Goal: Task Accomplishment & Management: Complete application form

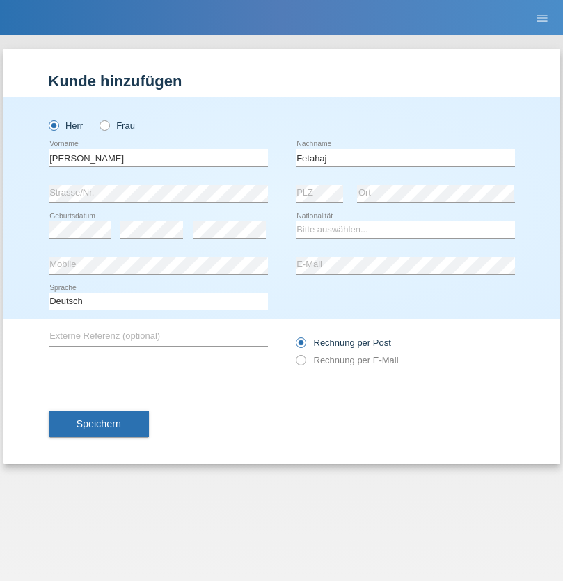
type input "Fetahaj"
select select "XK"
select select "C"
select select "21"
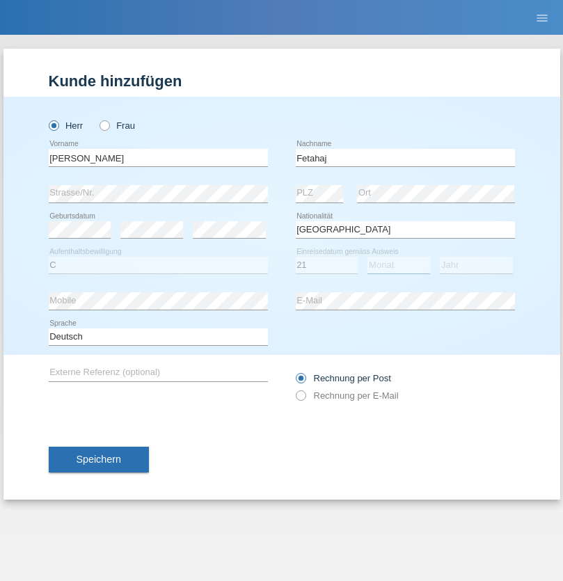
select select "04"
select select "1989"
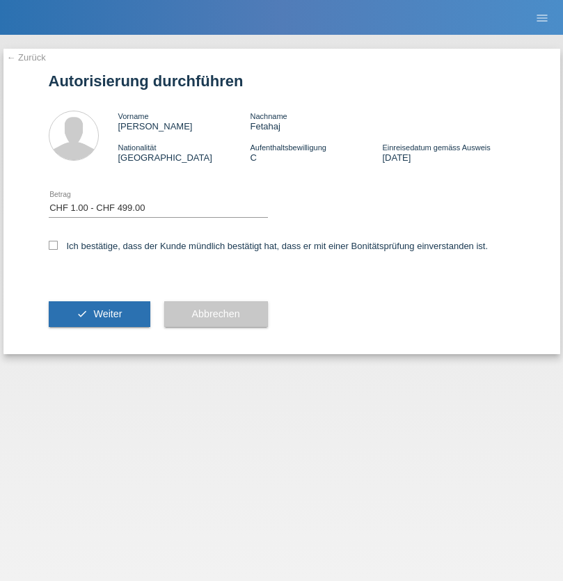
select select "1"
checkbox input "true"
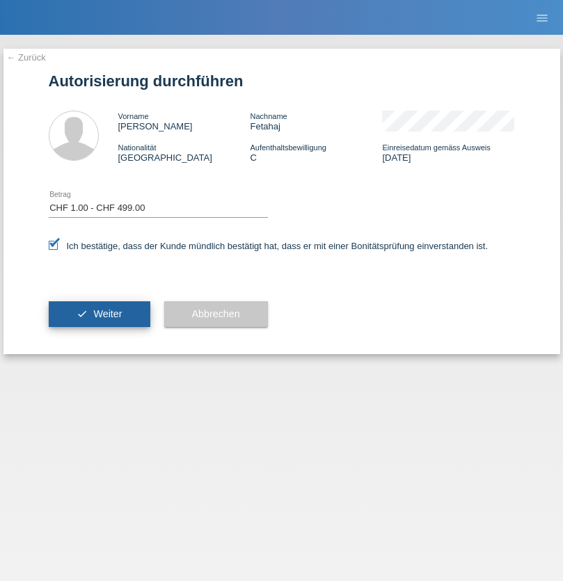
click at [99, 314] on span "Weiter" at bounding box center [107, 313] width 29 height 11
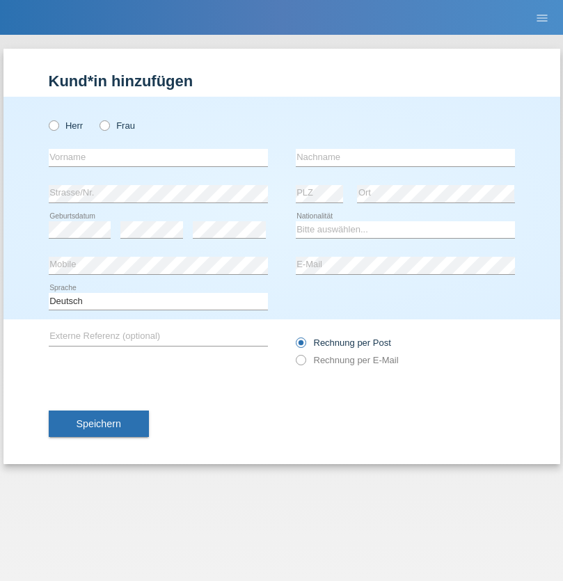
radio input "true"
click at [158, 157] on input "text" at bounding box center [158, 157] width 219 height 17
type input "Bastri"
click at [405, 157] on input "text" at bounding box center [405, 157] width 219 height 17
type input "Ajdari"
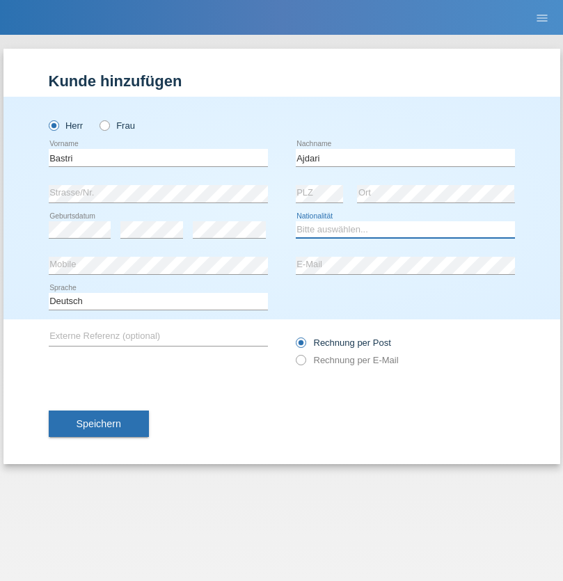
select select "MK"
select select "C"
select select "01"
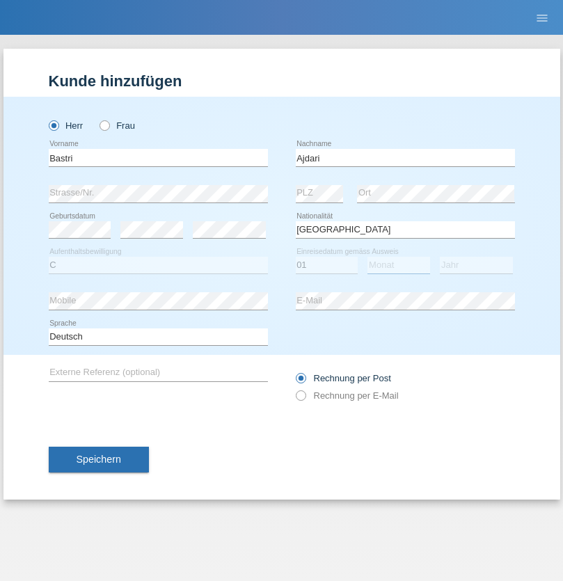
select select "02"
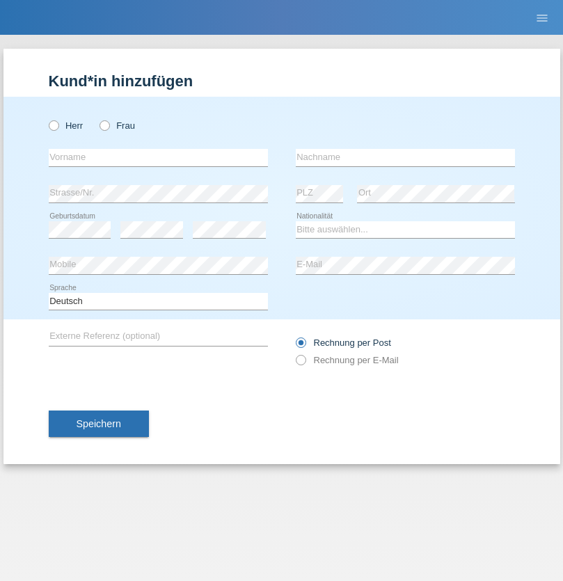
radio input "true"
click at [158, 157] on input "text" at bounding box center [158, 157] width 219 height 17
type input "Bearin"
click at [405, 157] on input "text" at bounding box center [405, 157] width 219 height 17
type input "Haziri"
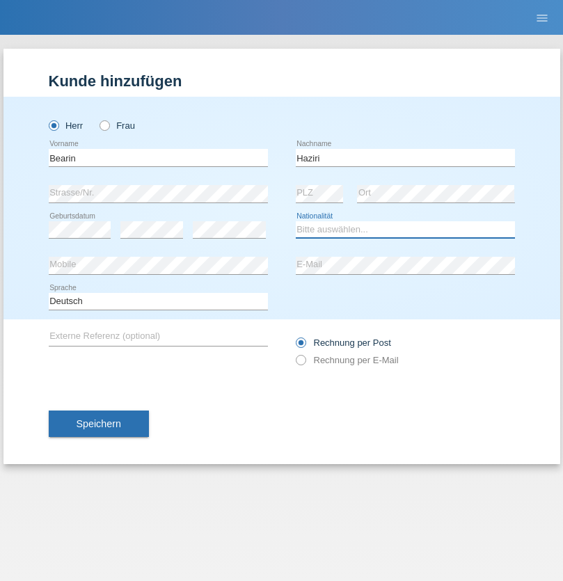
select select "MK"
select select "C"
select select "02"
select select "12"
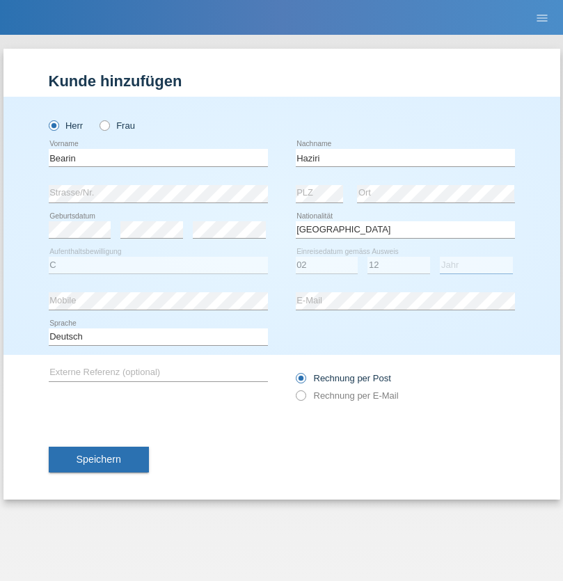
select select "1991"
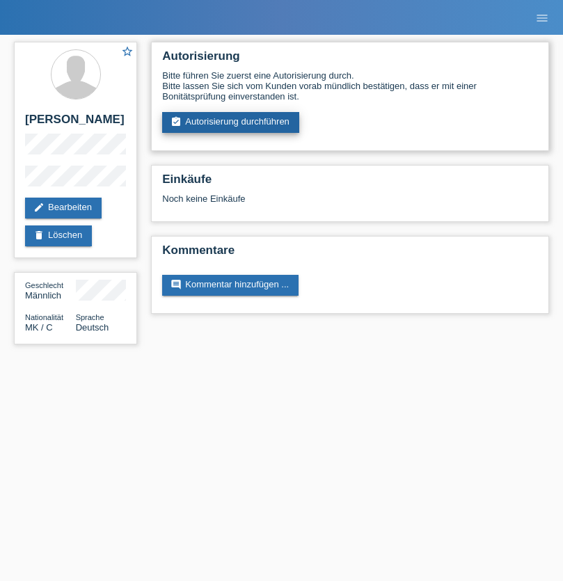
click at [231, 123] on link "assignment_turned_in Autorisierung durchführen" at bounding box center [230, 122] width 137 height 21
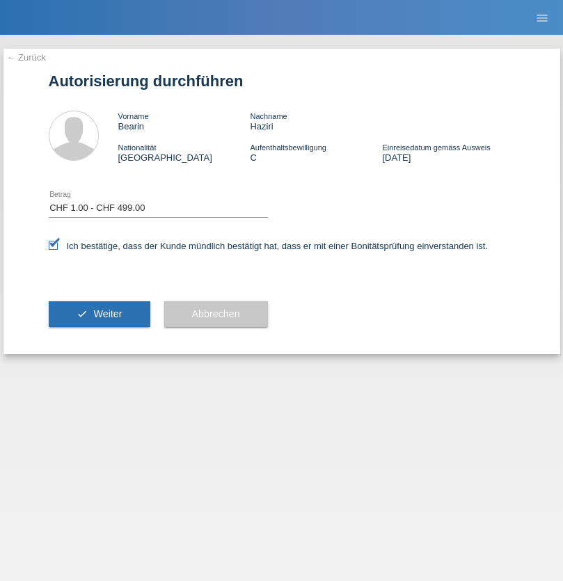
select select "1"
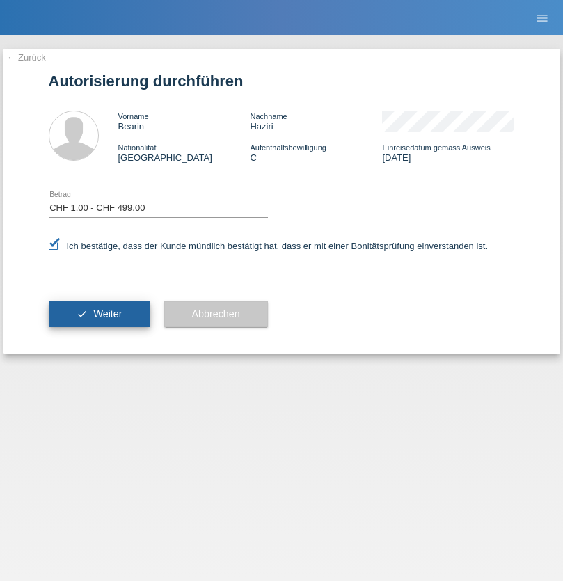
click at [99, 314] on span "Weiter" at bounding box center [107, 313] width 29 height 11
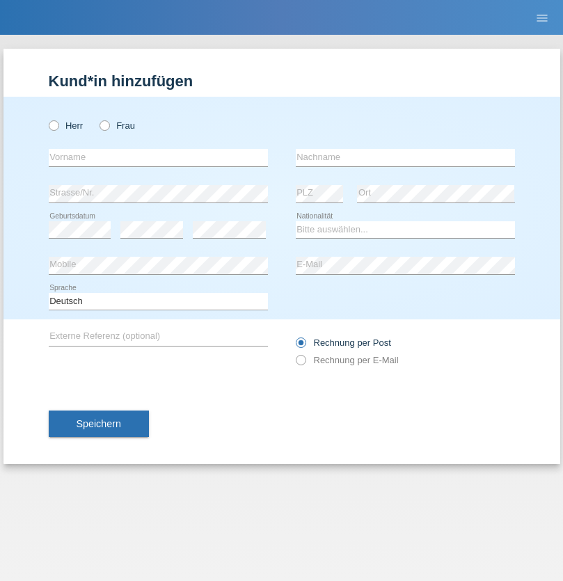
radio input "true"
click at [158, 157] on input "text" at bounding box center [158, 157] width 219 height 17
type input "Cebotari"
click at [405, 157] on input "text" at bounding box center [405, 157] width 219 height 17
type input "[PERSON_NAME]"
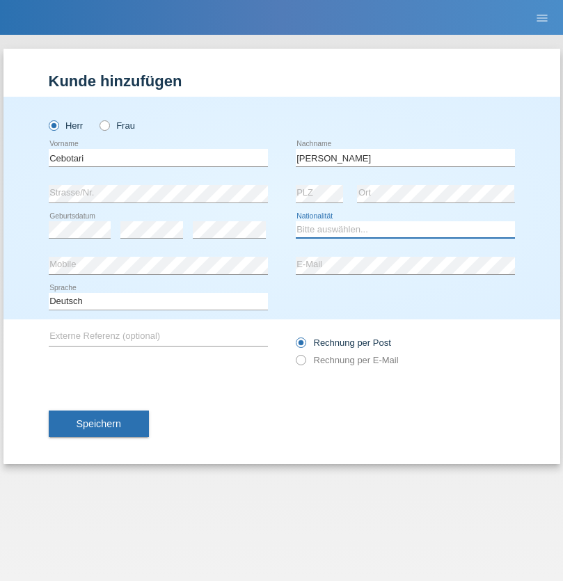
select select "RE"
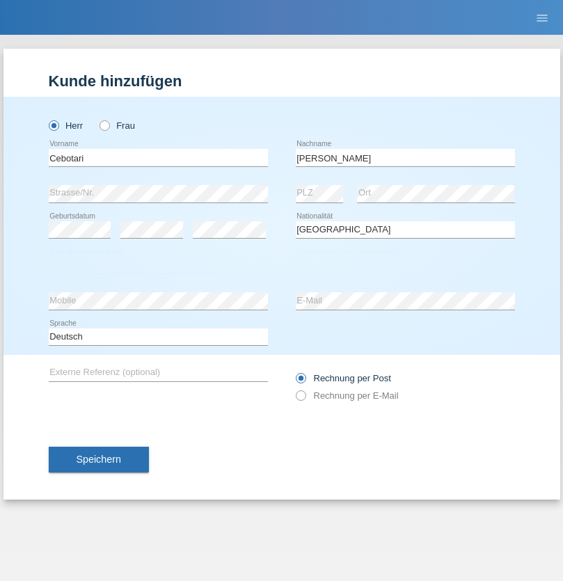
select select "C"
select select "28"
select select "04"
select select "2021"
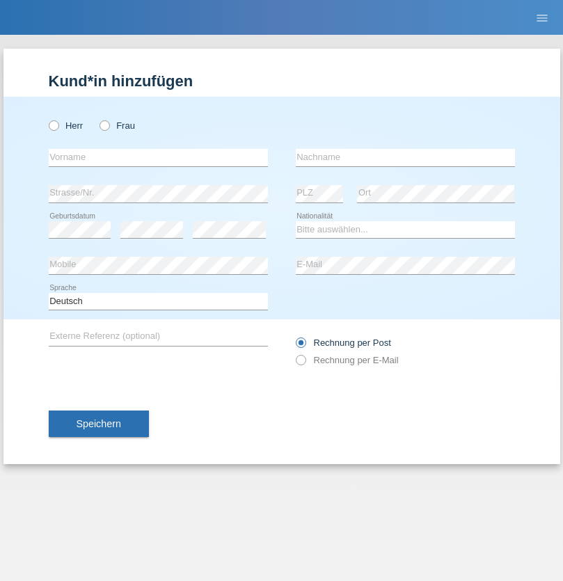
radio input "true"
click at [158, 157] on input "text" at bounding box center [158, 157] width 219 height 17
type input "[PERSON_NAME]"
click at [405, 157] on input "text" at bounding box center [405, 157] width 219 height 17
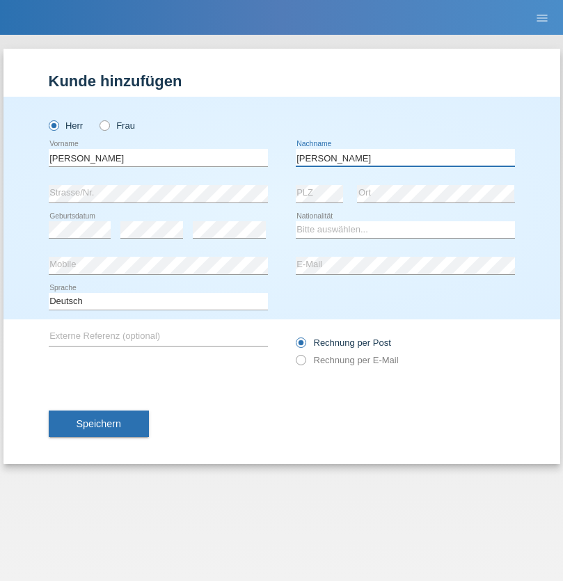
type input "Meier"
select select "CH"
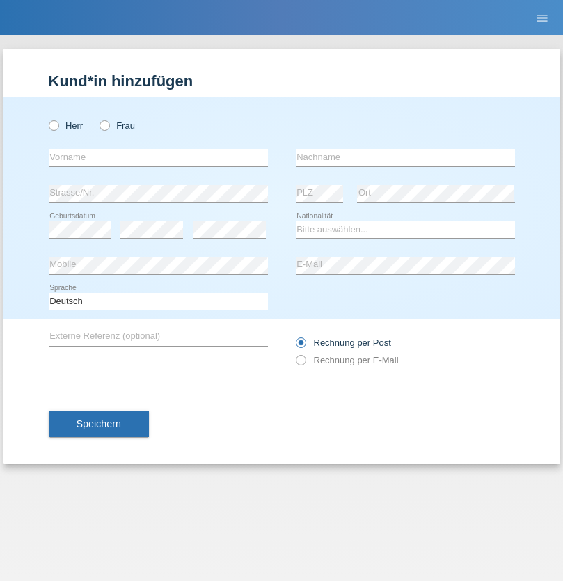
radio input "true"
click at [158, 157] on input "text" at bounding box center [158, 157] width 219 height 17
type input "Alban"
click at [405, 157] on input "text" at bounding box center [405, 157] width 219 height 17
type input "Selmonaj"
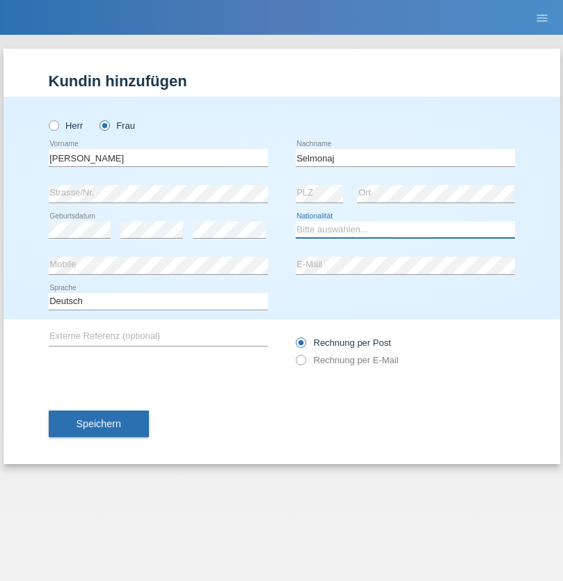
select select "CH"
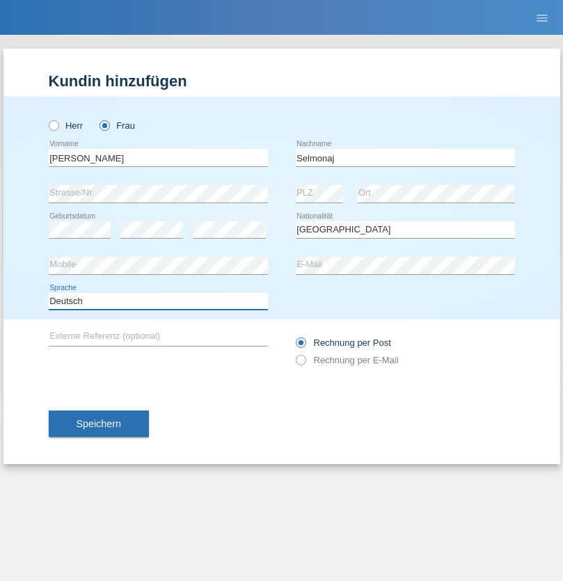
select select "en"
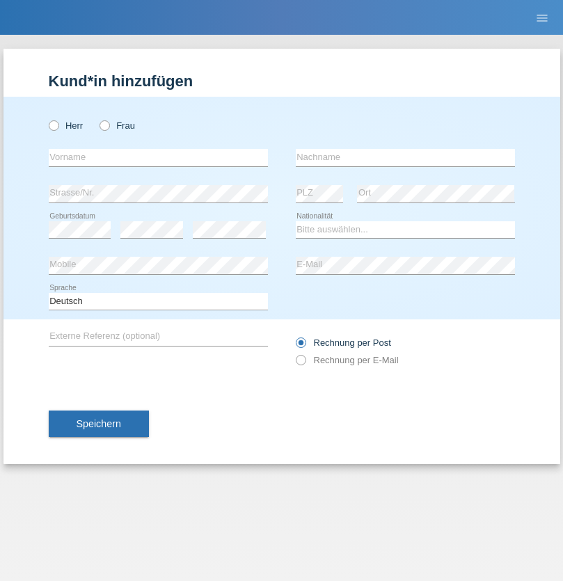
radio input "true"
click at [158, 157] on input "text" at bounding box center [158, 157] width 219 height 17
type input "[PERSON_NAME]"
click at [405, 157] on input "text" at bounding box center [405, 157] width 219 height 17
type input "Mehlhorn"
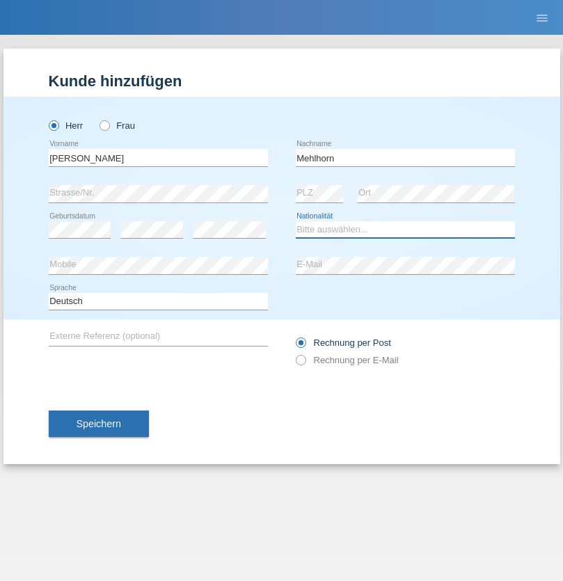
select select "CH"
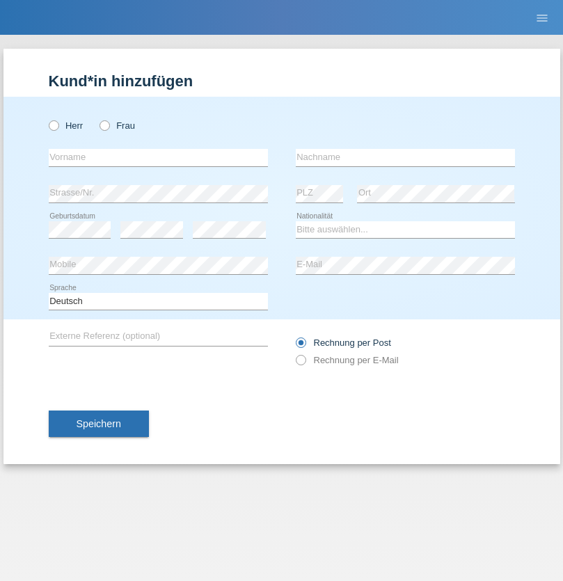
radio input "true"
click at [158, 157] on input "text" at bounding box center [158, 157] width 219 height 17
type input "[PERSON_NAME]"
click at [405, 157] on input "text" at bounding box center [405, 157] width 219 height 17
type input "Papuc"
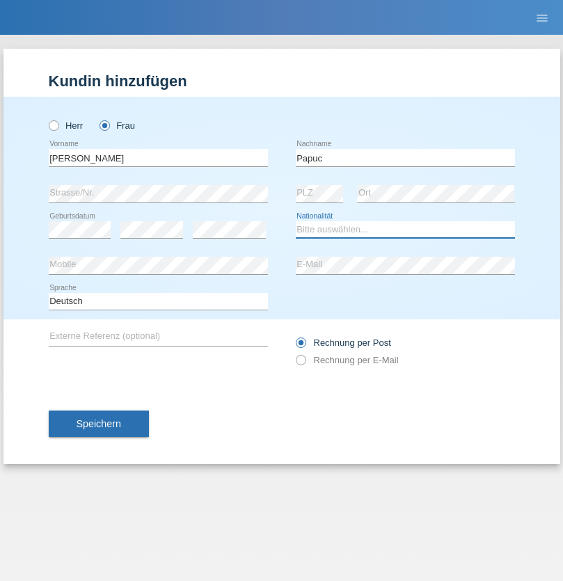
select select "RO"
select select "C"
select select "30"
select select "07"
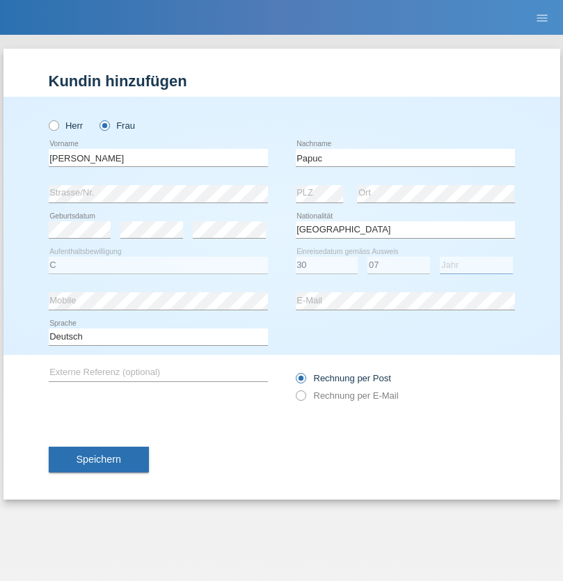
select select "2019"
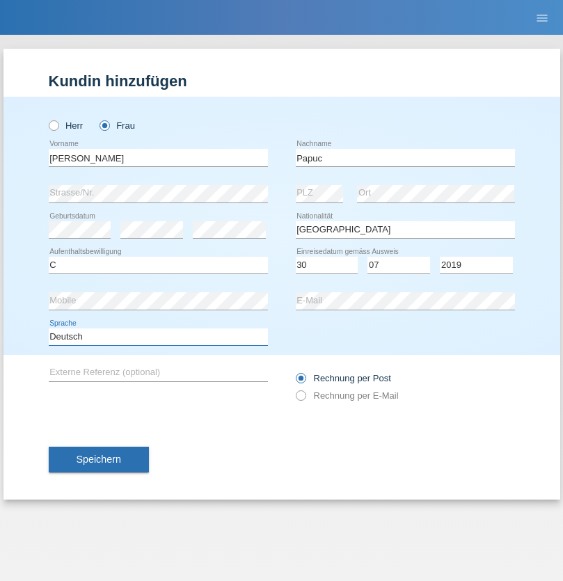
select select "en"
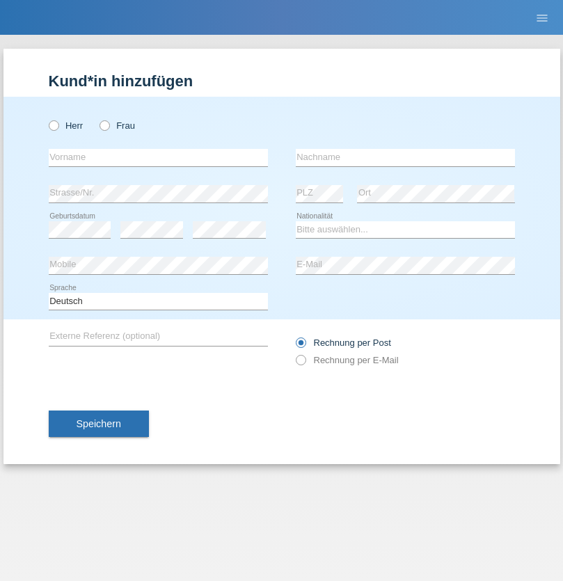
radio input "true"
click at [158, 157] on input "text" at bounding box center [158, 157] width 219 height 17
type input "Dikbaş"
click at [405, 157] on input "text" at bounding box center [405, 157] width 219 height 17
type input "Nuray"
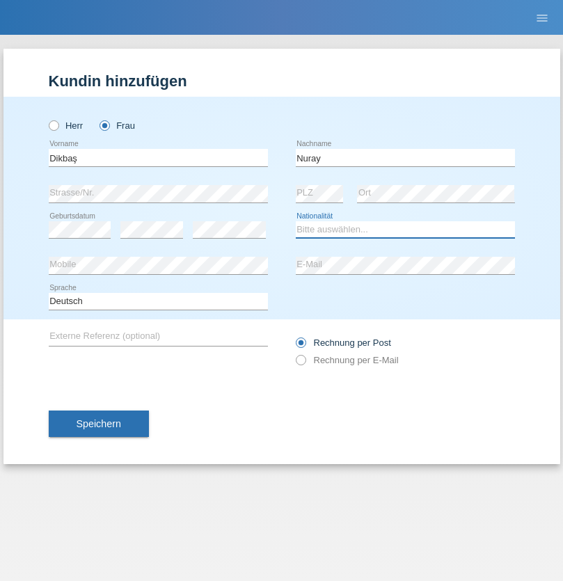
select select "TR"
select select "C"
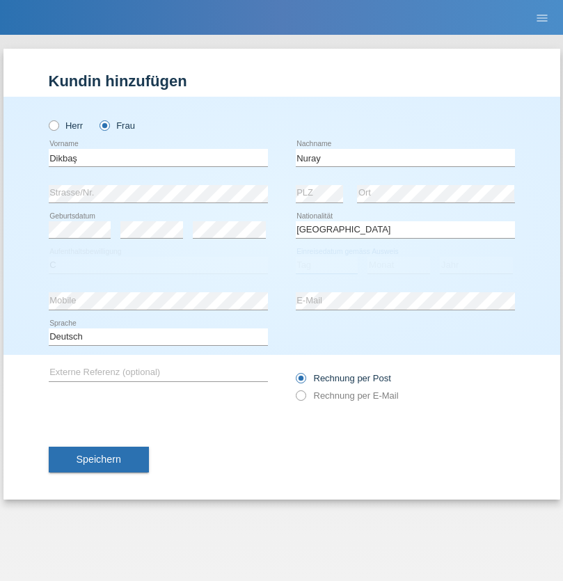
select select "09"
select select "11"
select select "1994"
